Goal: Task Accomplishment & Management: Manage account settings

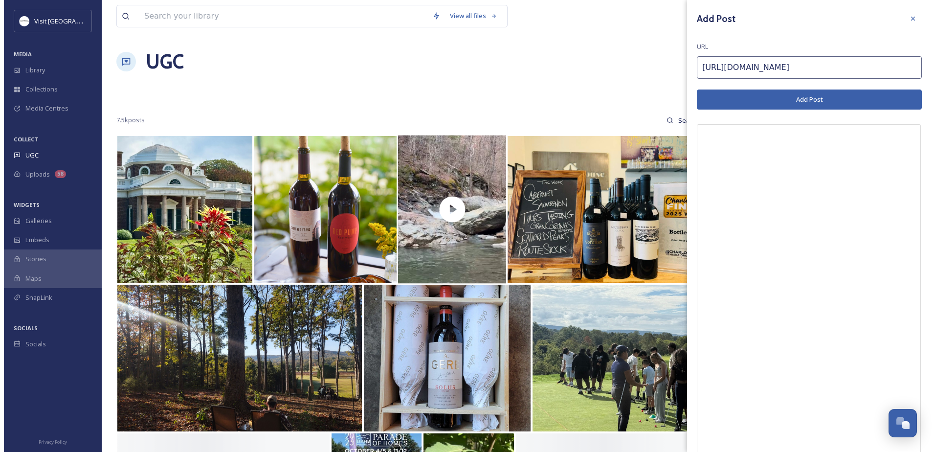
scroll to position [455, 0]
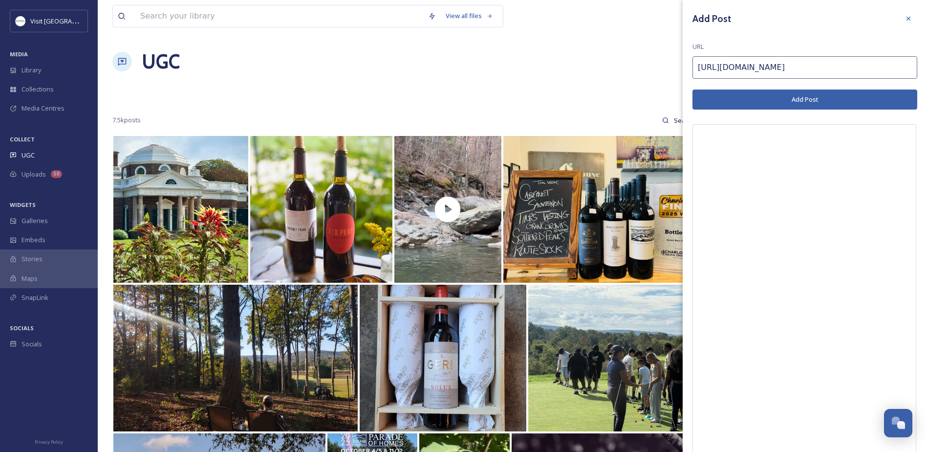
drag, startPoint x: 798, startPoint y: 96, endPoint x: 784, endPoint y: 94, distance: 13.3
click at [739, 96] on button "Add Post" at bounding box center [805, 99] width 225 height 20
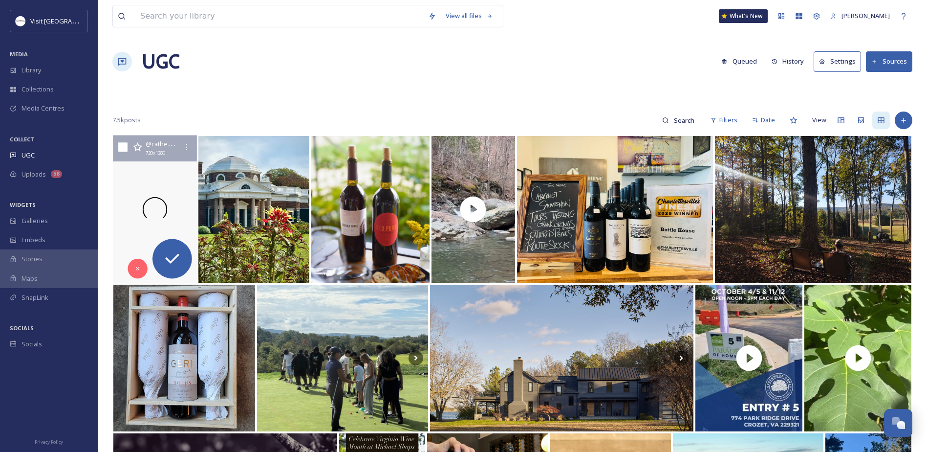
click at [159, 166] on div at bounding box center [154, 209] width 89 height 148
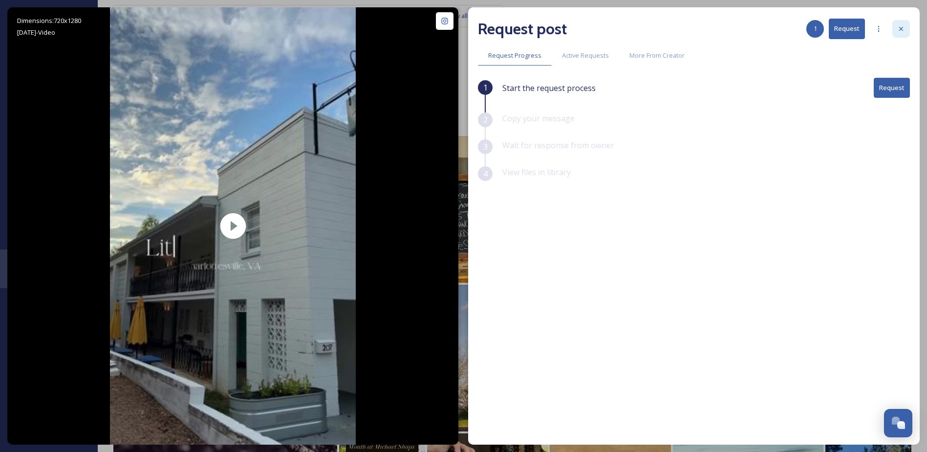
click at [739, 24] on div at bounding box center [901, 29] width 18 height 18
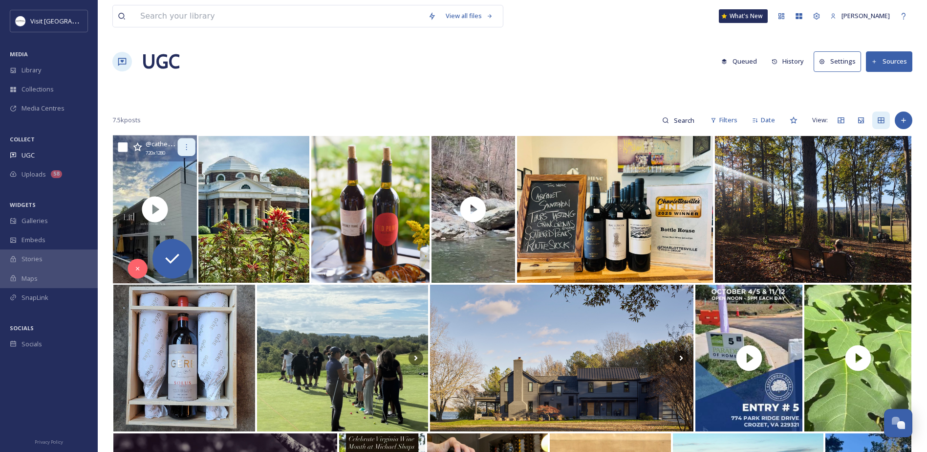
drag, startPoint x: 196, startPoint y: 145, endPoint x: 192, endPoint y: 149, distance: 5.5
click at [196, 145] on div "@ catherineapullan 720 x 1280" at bounding box center [155, 148] width 84 height 26
click at [192, 149] on div at bounding box center [187, 147] width 18 height 18
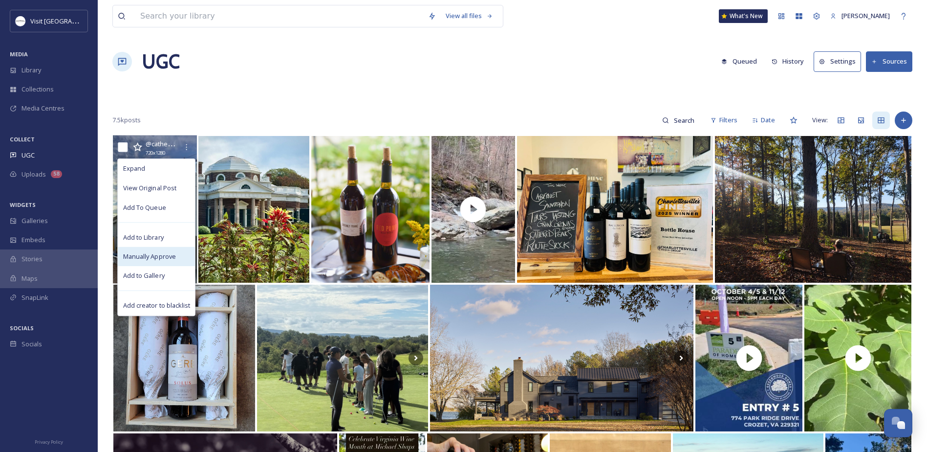
click at [152, 258] on span "Manually Approve" at bounding box center [149, 256] width 53 height 9
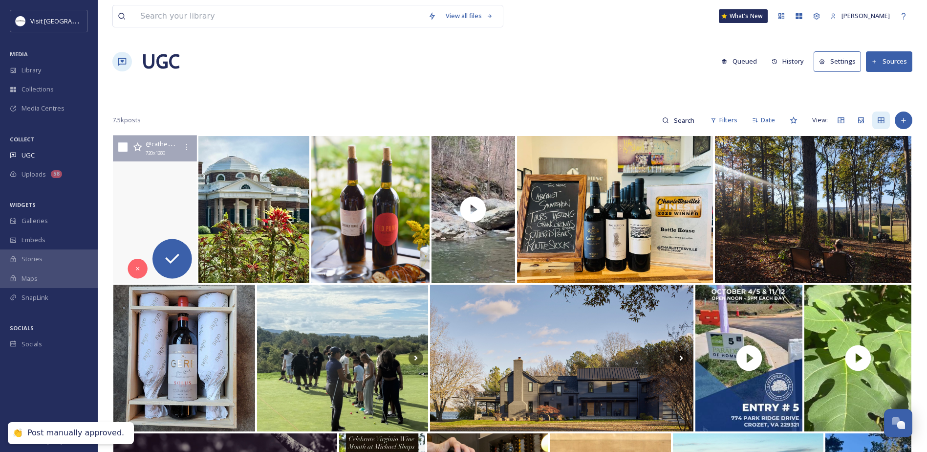
click at [146, 210] on video "I was in charlottesvilleva this weekend for a wedding! When I was looking for a…" at bounding box center [154, 209] width 89 height 148
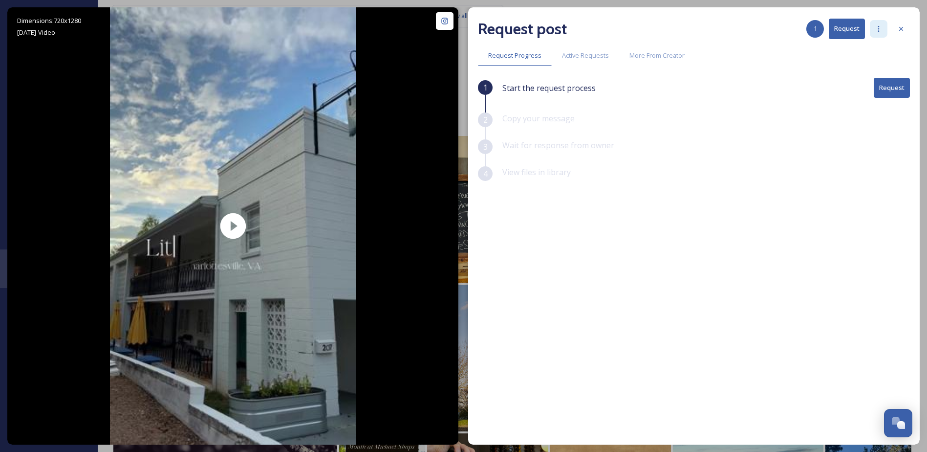
click at [739, 31] on icon at bounding box center [878, 29] width 1 height 6
click at [739, 30] on icon at bounding box center [901, 29] width 8 height 8
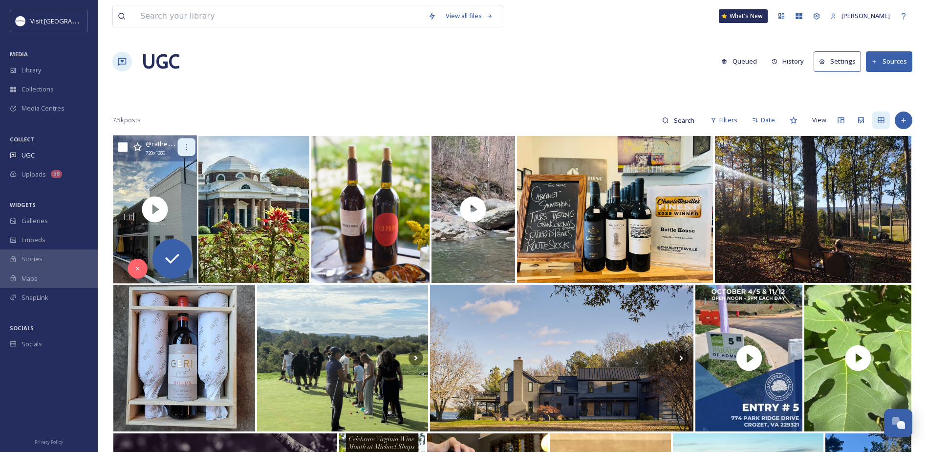
click at [194, 142] on div at bounding box center [187, 147] width 18 height 18
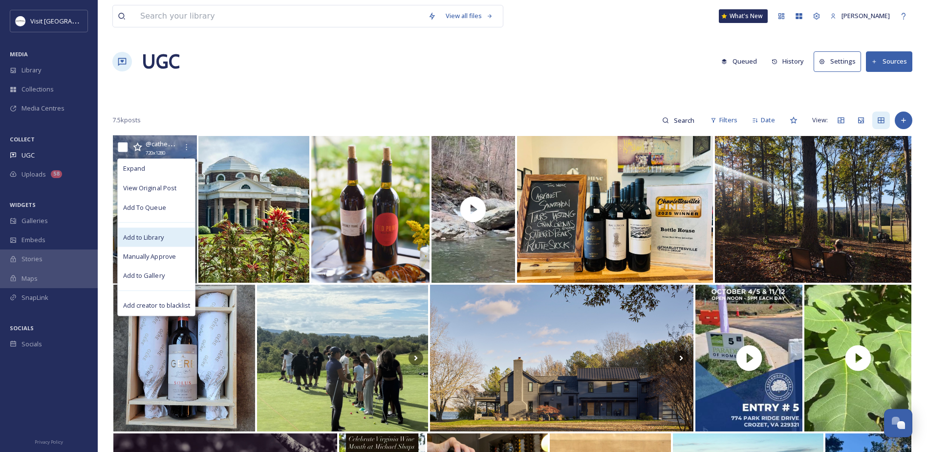
click at [156, 241] on span "Add to Library" at bounding box center [143, 236] width 41 height 9
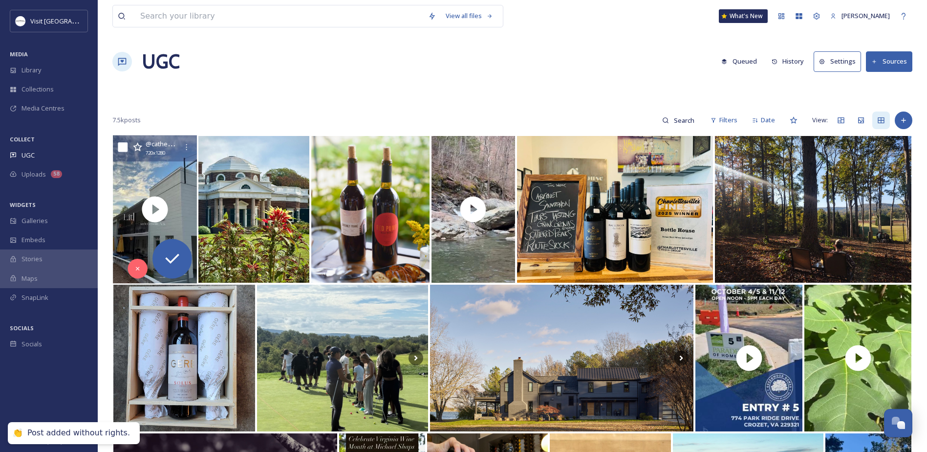
click at [183, 158] on div "@ catherineapullan 720 x 1280" at bounding box center [155, 148] width 84 height 26
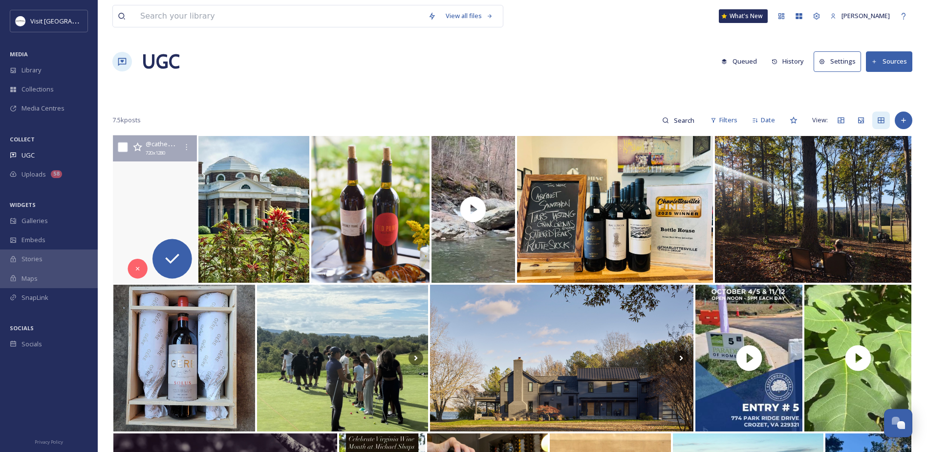
click at [143, 197] on video "I was in charlottesvilleva this weekend for a wedding! When I was looking for a…" at bounding box center [154, 209] width 89 height 148
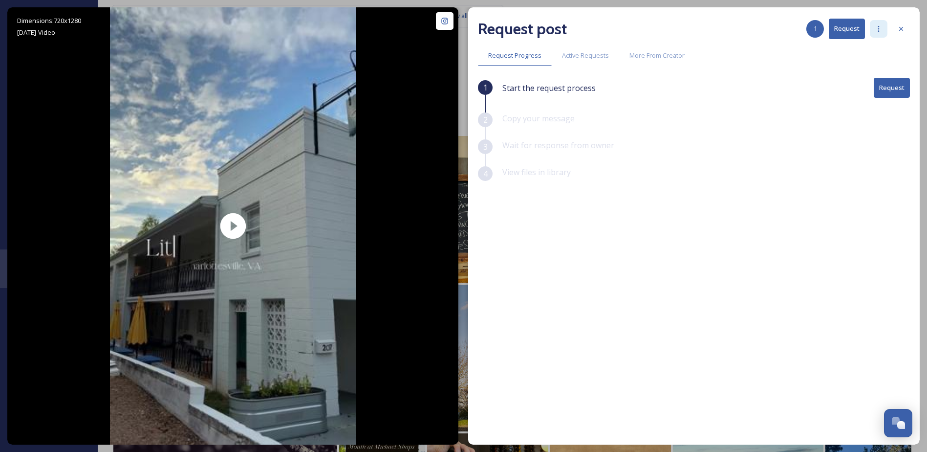
click at [739, 28] on icon at bounding box center [879, 29] width 8 height 8
click at [739, 23] on div at bounding box center [901, 29] width 18 height 18
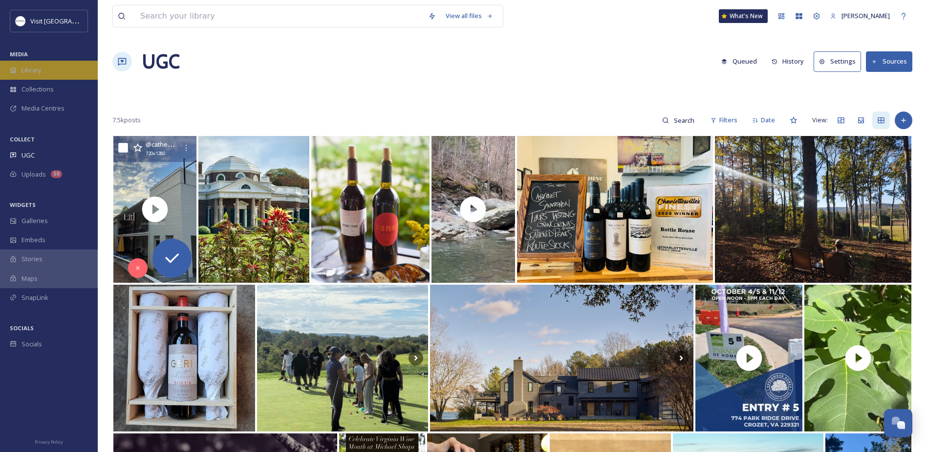
click at [42, 68] on div "Library" at bounding box center [49, 70] width 98 height 19
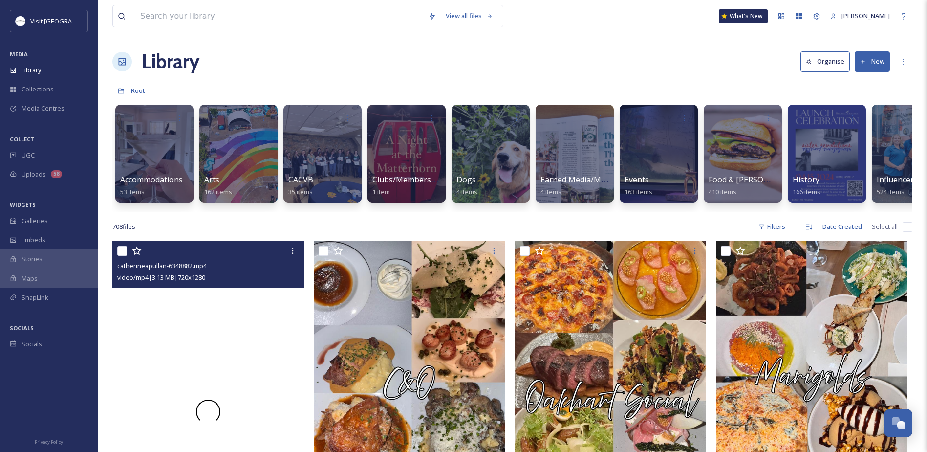
click at [186, 315] on div at bounding box center [208, 411] width 192 height 341
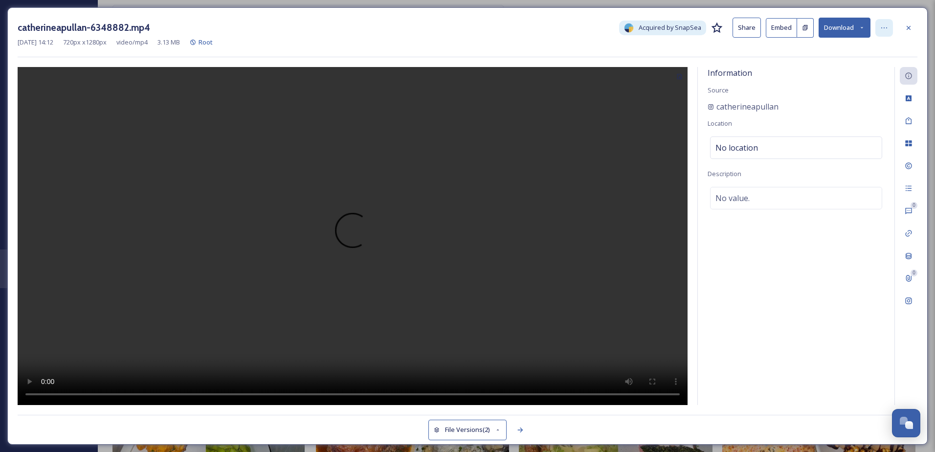
click at [739, 32] on div at bounding box center [884, 28] width 18 height 18
click at [733, 151] on span "No location" at bounding box center [736, 148] width 43 height 12
click at [733, 151] on input at bounding box center [795, 148] width 171 height 22
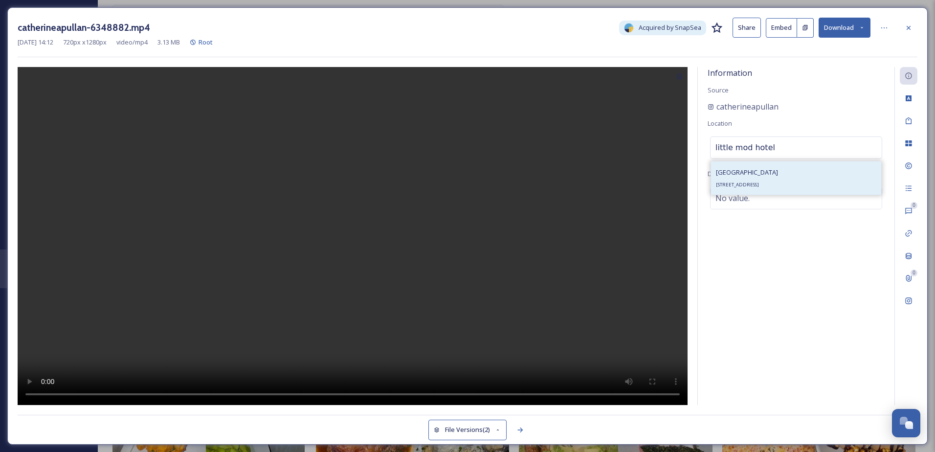
type input "little mod hotel"
click at [739, 171] on span "[GEOGRAPHIC_DATA]" at bounding box center [747, 172] width 62 height 9
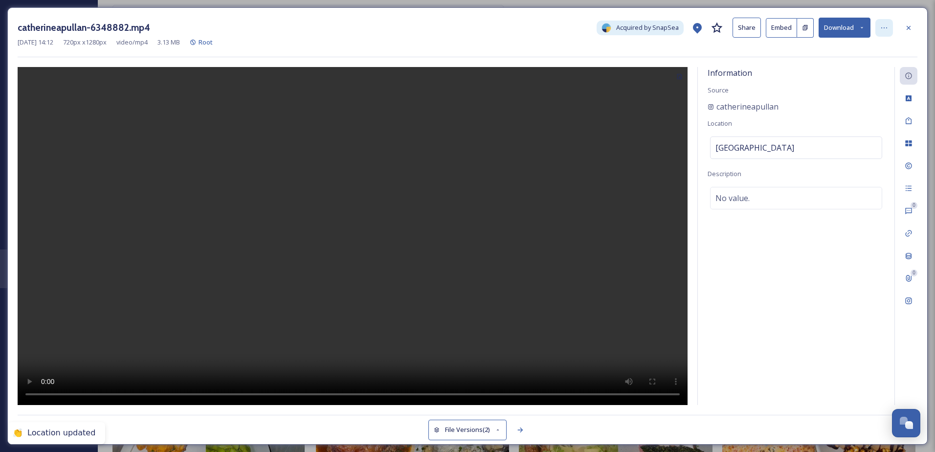
click at [739, 30] on icon at bounding box center [884, 28] width 8 height 8
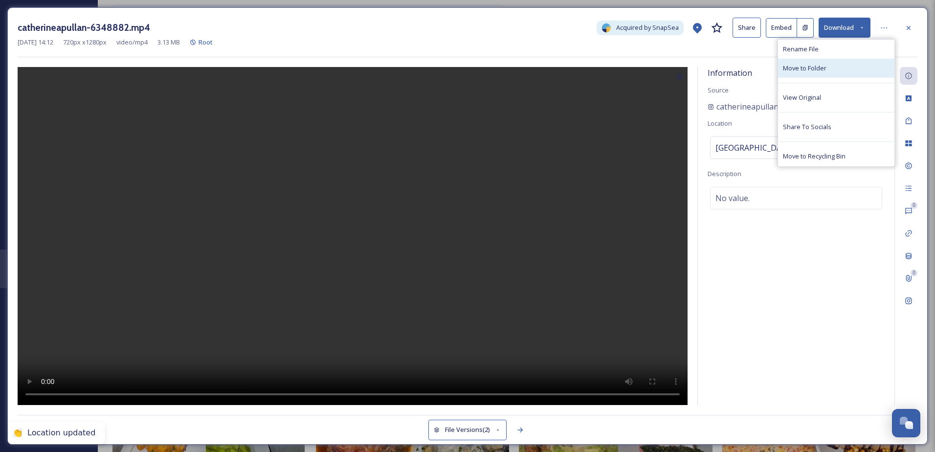
click at [739, 70] on span "Move to Folder" at bounding box center [805, 68] width 44 height 9
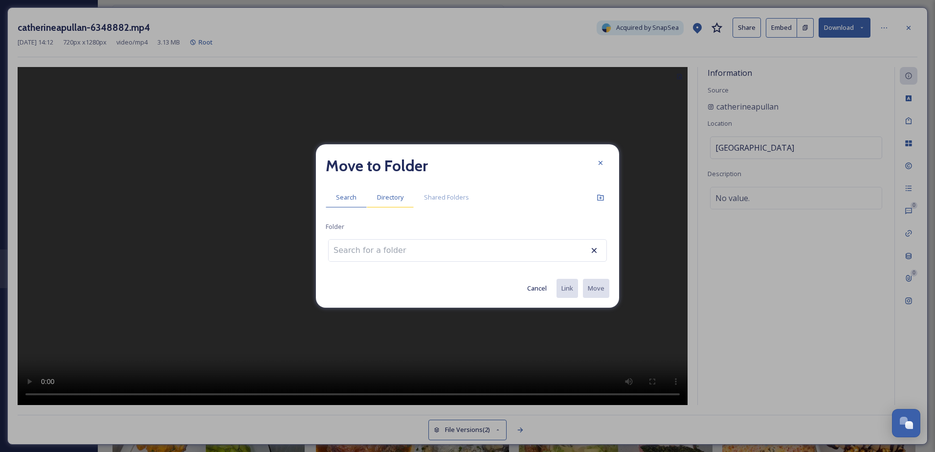
click at [392, 193] on span "Directory" at bounding box center [390, 197] width 26 height 9
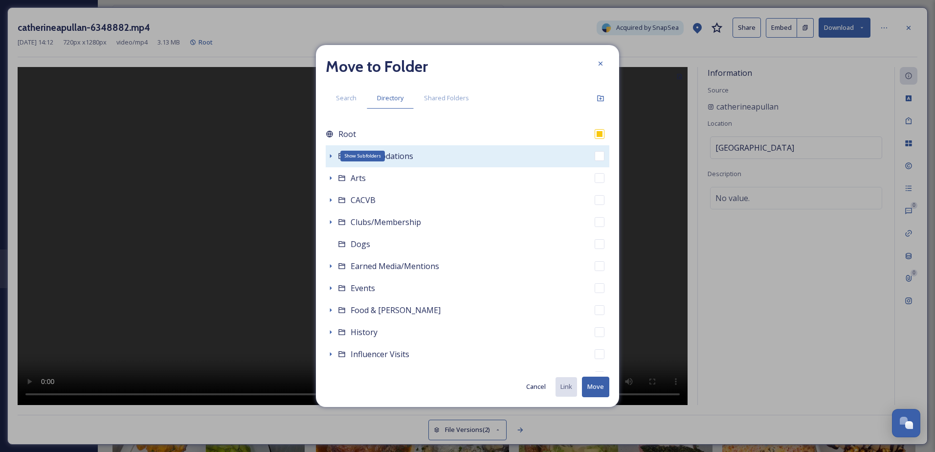
click at [331, 156] on icon at bounding box center [331, 156] width 2 height 4
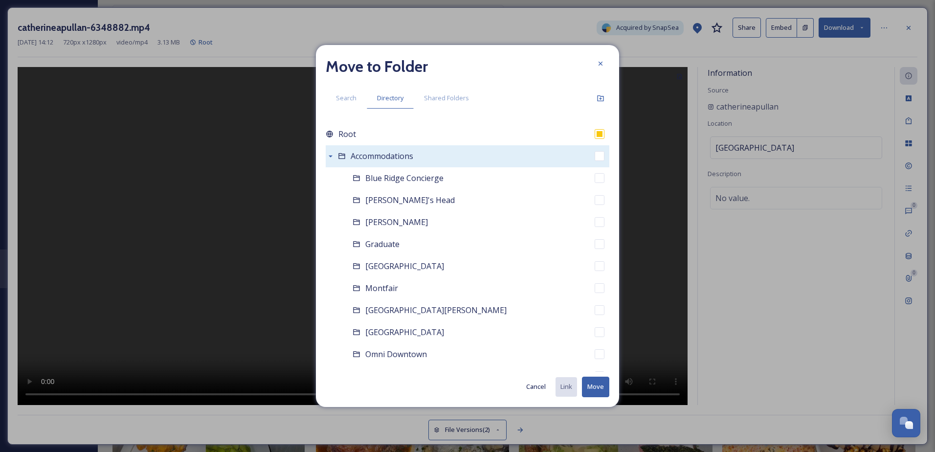
click at [355, 149] on div "Accommodations" at bounding box center [467, 156] width 283 height 22
checkbox input "false"
checkbox input "true"
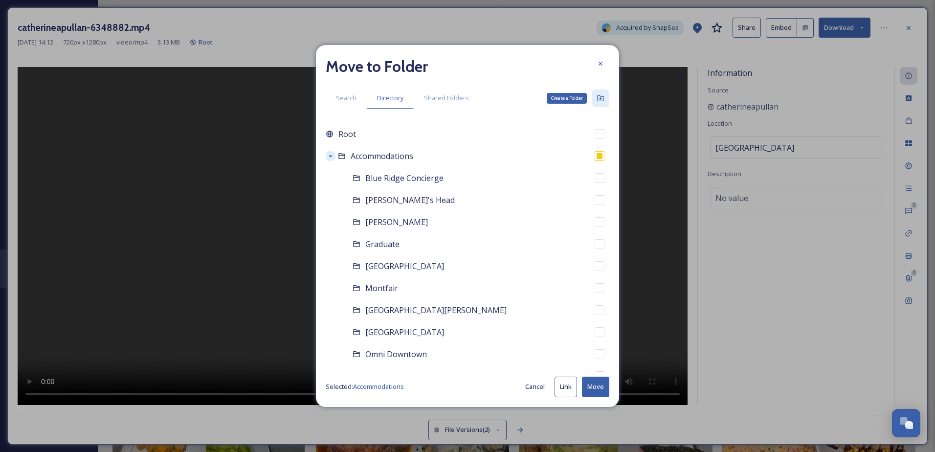
click at [598, 101] on icon at bounding box center [600, 98] width 6 height 6
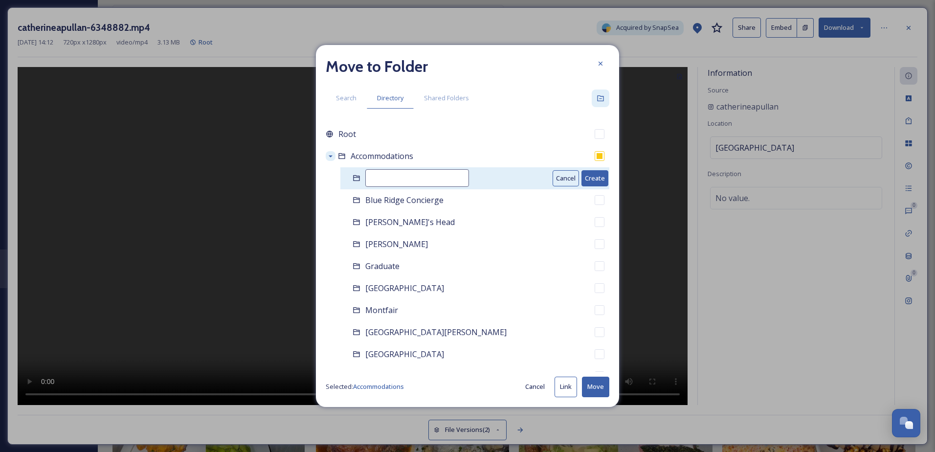
click at [394, 184] on input at bounding box center [417, 178] width 104 height 18
type input "[GEOGRAPHIC_DATA]"
click at [589, 178] on button "Create" at bounding box center [594, 178] width 27 height 16
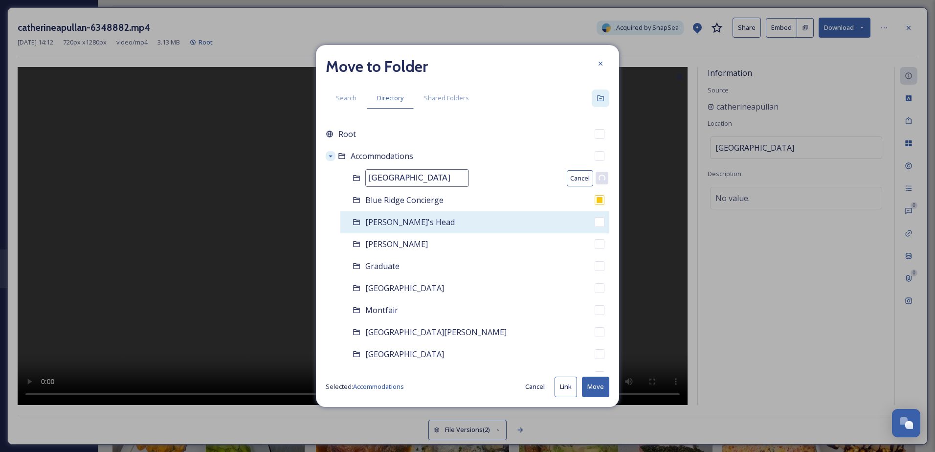
checkbox input "false"
checkbox input "true"
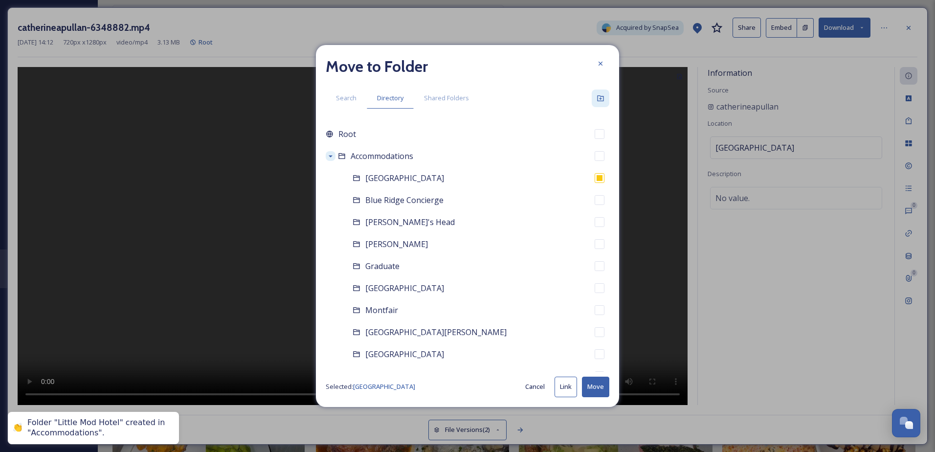
click at [592, 345] on button "Move" at bounding box center [595, 386] width 27 height 20
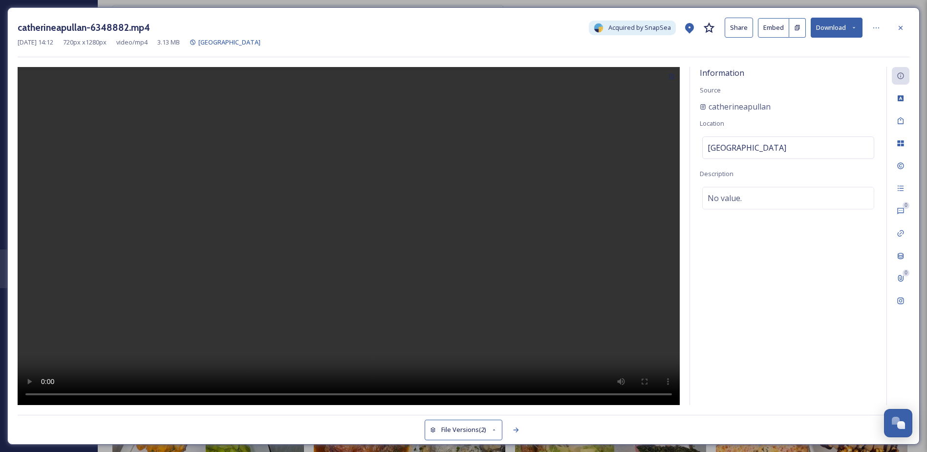
click at [739, 28] on button "Download" at bounding box center [837, 28] width 52 height 20
click at [739, 52] on span "Download Original (720 x 1280)" at bounding box center [811, 49] width 89 height 9
click at [739, 166] on icon at bounding box center [900, 166] width 6 height 6
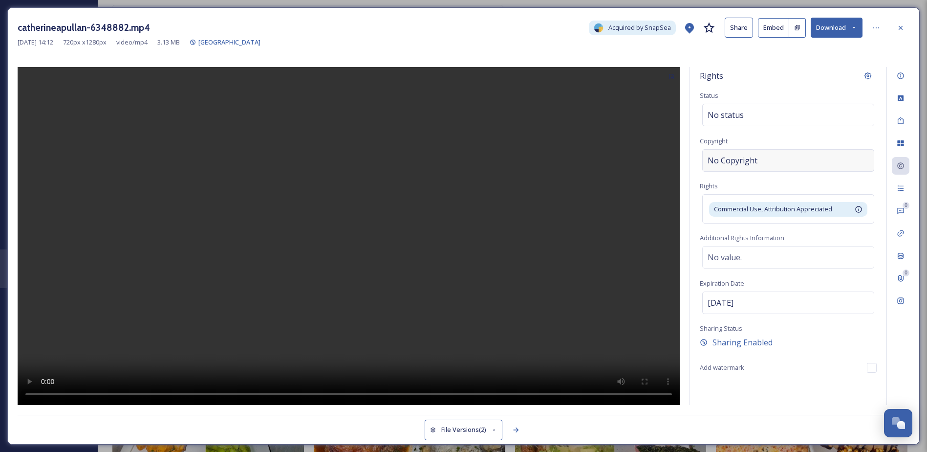
click at [739, 158] on span "No Copyright" at bounding box center [733, 160] width 50 height 12
click at [739, 167] on input at bounding box center [788, 160] width 177 height 22
type input "h"
click at [734, 158] on input "h" at bounding box center [788, 160] width 177 height 22
click at [727, 164] on input at bounding box center [788, 160] width 177 height 22
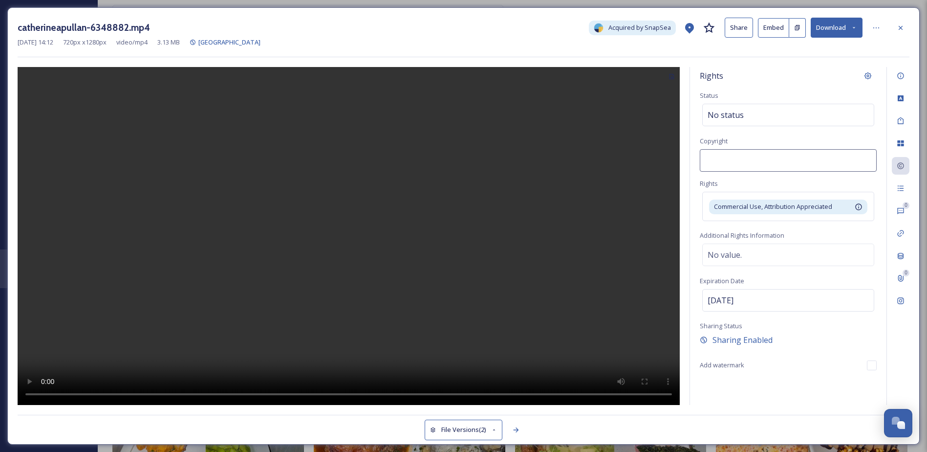
drag, startPoint x: 624, startPoint y: 248, endPoint x: 786, endPoint y: 65, distance: 244.8
click at [624, 243] on div at bounding box center [349, 236] width 662 height 338
click at [739, 31] on icon at bounding box center [901, 28] width 8 height 8
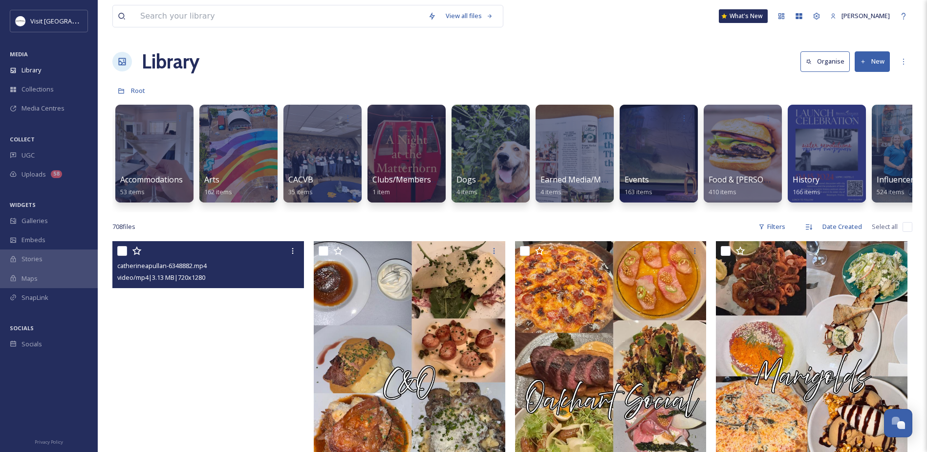
click at [207, 345] on video "catherineapullan-6348882.mp4" at bounding box center [208, 411] width 192 height 341
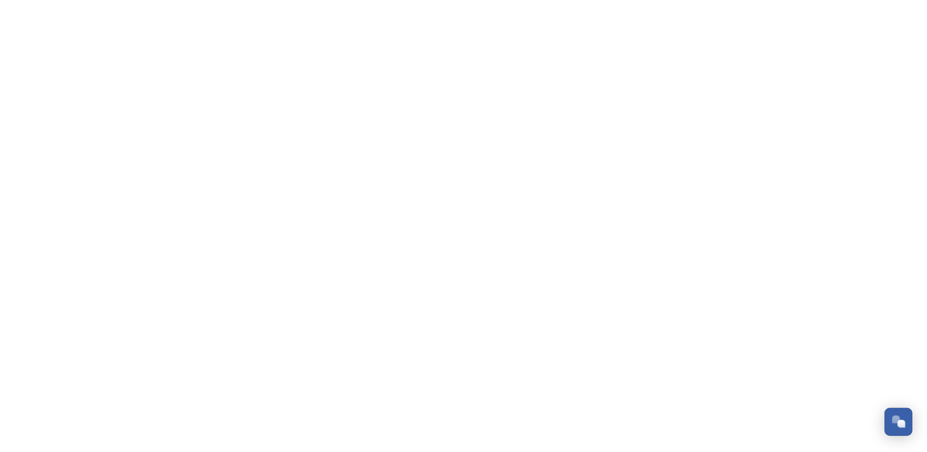
scroll to position [455, 0]
